Goal: Information Seeking & Learning: Learn about a topic

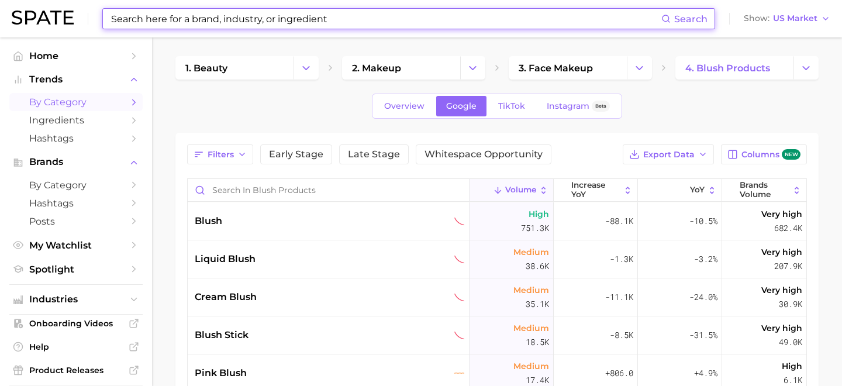
click at [366, 23] on input at bounding box center [385, 19] width 551 height 20
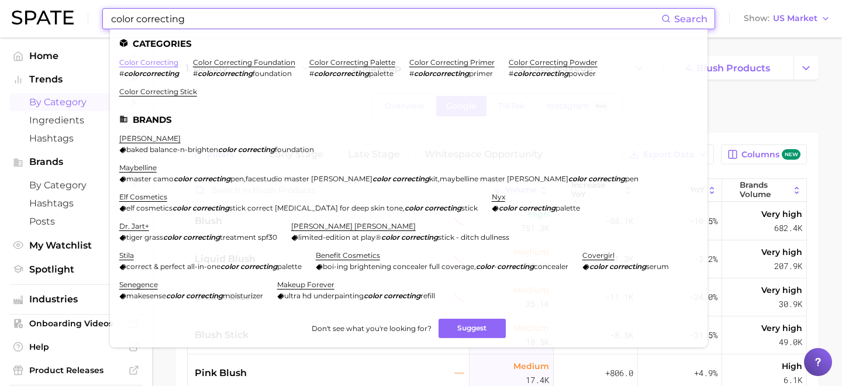
type input "color correcting"
click at [159, 64] on link "color correcting" at bounding box center [148, 62] width 59 height 9
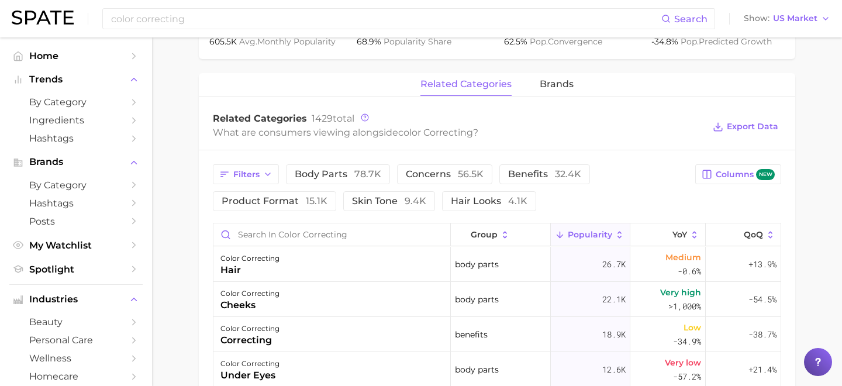
scroll to position [544, 0]
